Goal: Check status

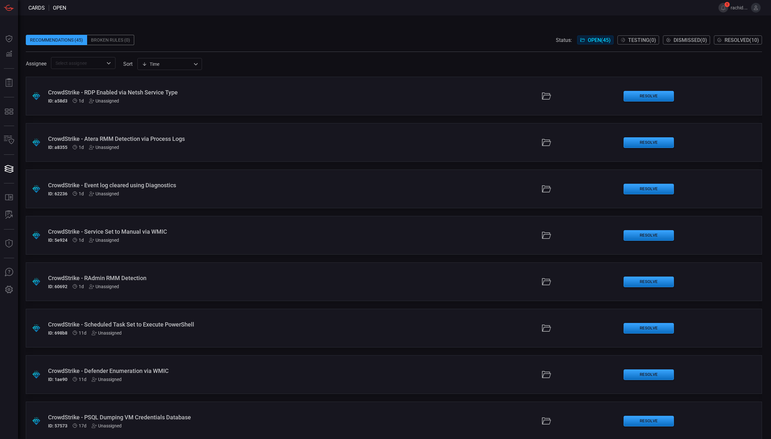
click at [723, 5] on button "1" at bounding box center [723, 8] width 10 height 10
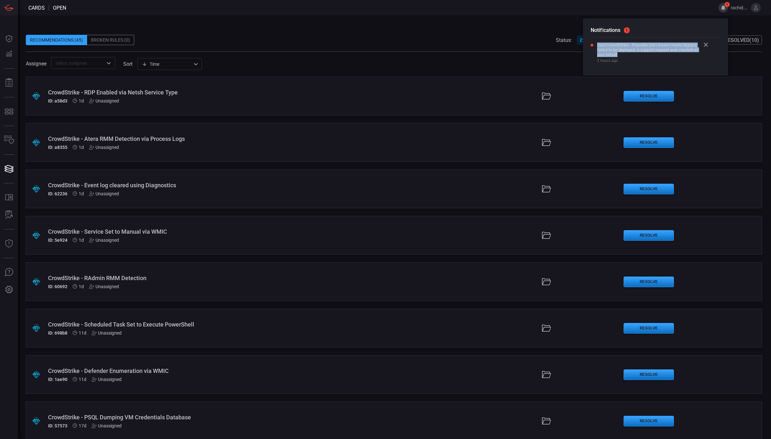
drag, startPoint x: 597, startPoint y: 44, endPoint x: 628, endPoint y: 55, distance: 33.7
click at [628, 55] on span "Card CrowdStrike - Possible SSH Known Hosts Bypass failed to be deployed. A sup…" at bounding box center [648, 50] width 103 height 15
copy span "Card CrowdStrike - Possible SSH Known Hosts Bypass failed to be deployed. A sup…"
click at [704, 45] on icon at bounding box center [706, 45] width 5 height 5
click at [526, 23] on div "Recommendations (45) Broken Rules (0) Status: Open ( 45 ) Testing ( 0 ) Dismiss…" at bounding box center [394, 227] width 753 height 424
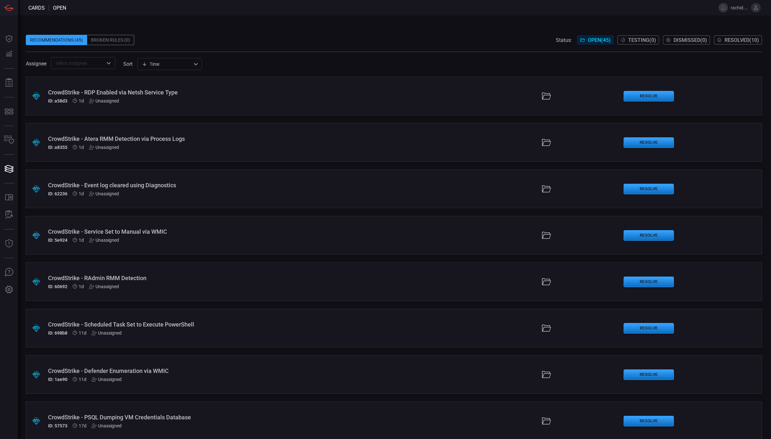
click at [739, 41] on span "Resolved ( 10 )" at bounding box center [741, 40] width 35 height 6
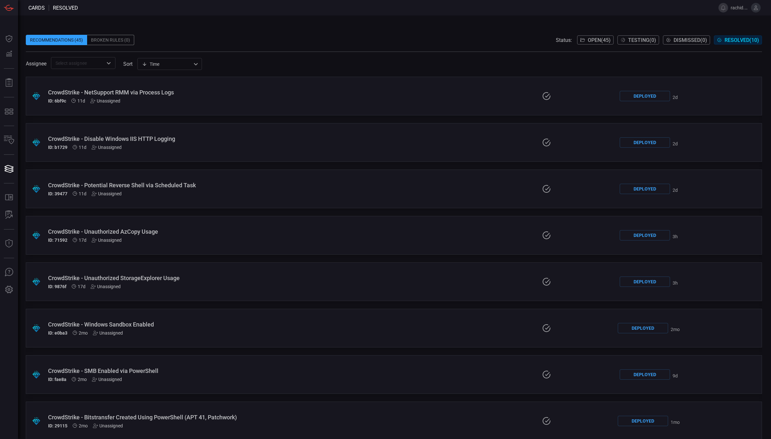
click at [739, 41] on span "Resolved ( 10 )" at bounding box center [741, 40] width 35 height 6
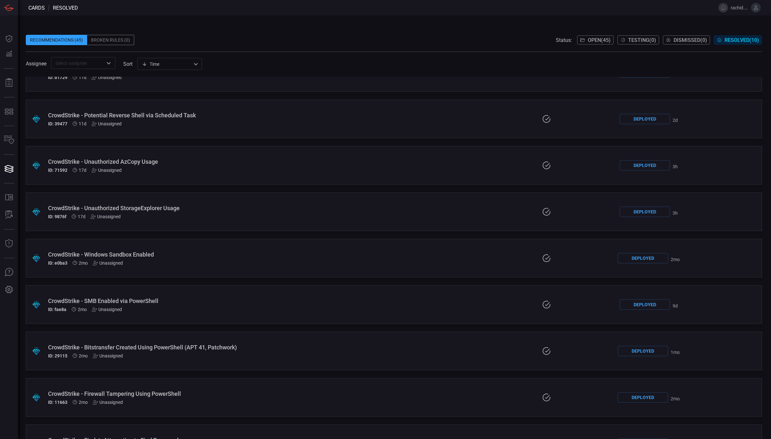
scroll to position [102, 0]
